Goal: Transaction & Acquisition: Purchase product/service

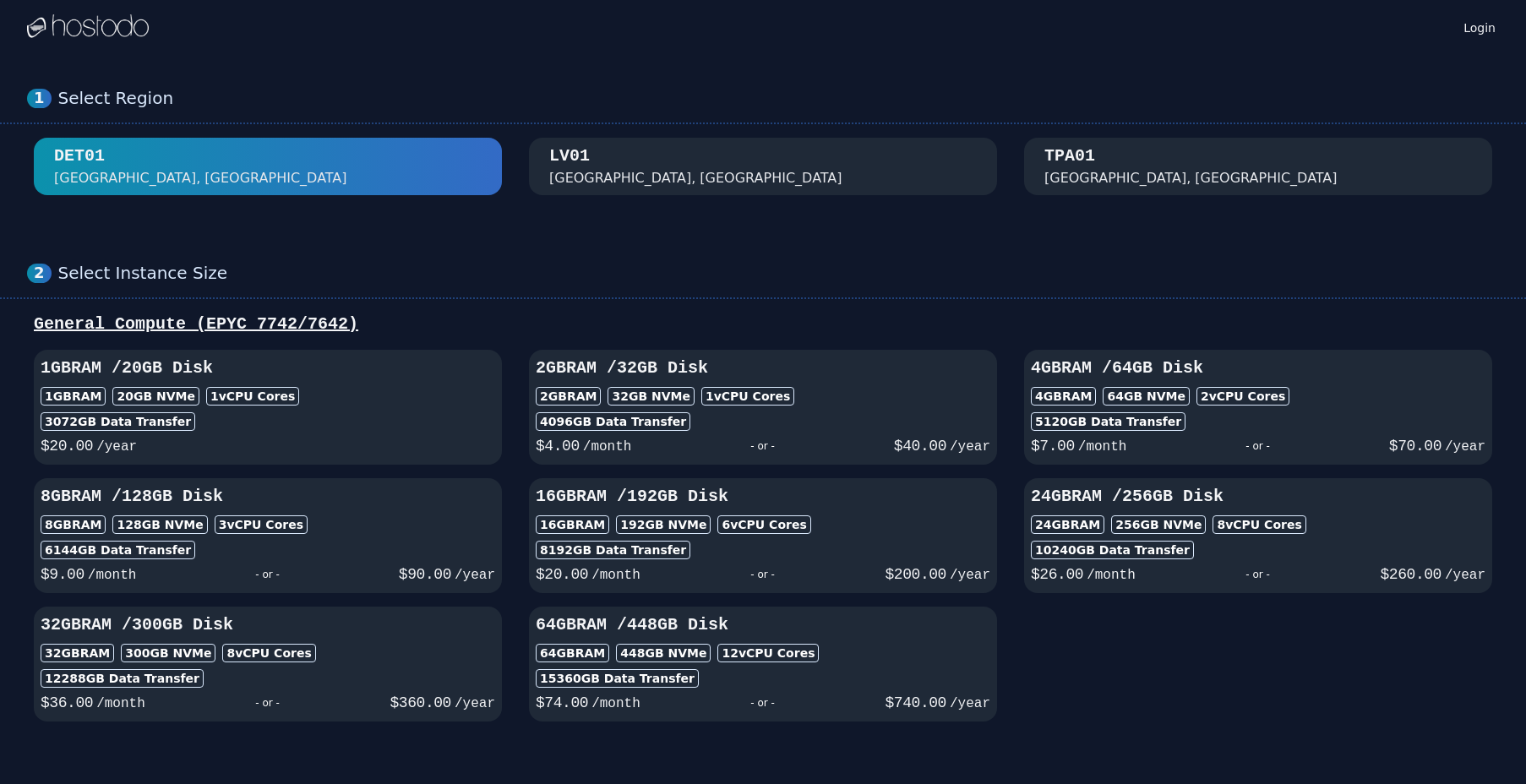
click at [941, 417] on div "4096 GB Data Transfer" at bounding box center [763, 422] width 455 height 19
select select "********"
